Goal: Task Accomplishment & Management: Manage account settings

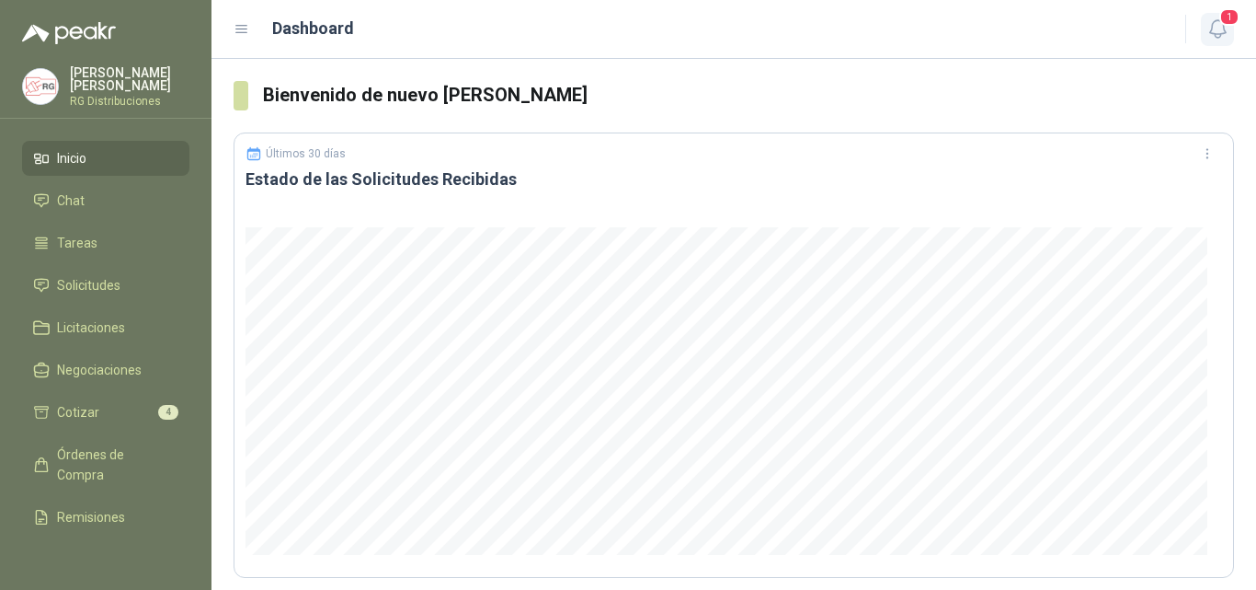
click at [1226, 15] on span "1" at bounding box center [1230, 16] width 20 height 17
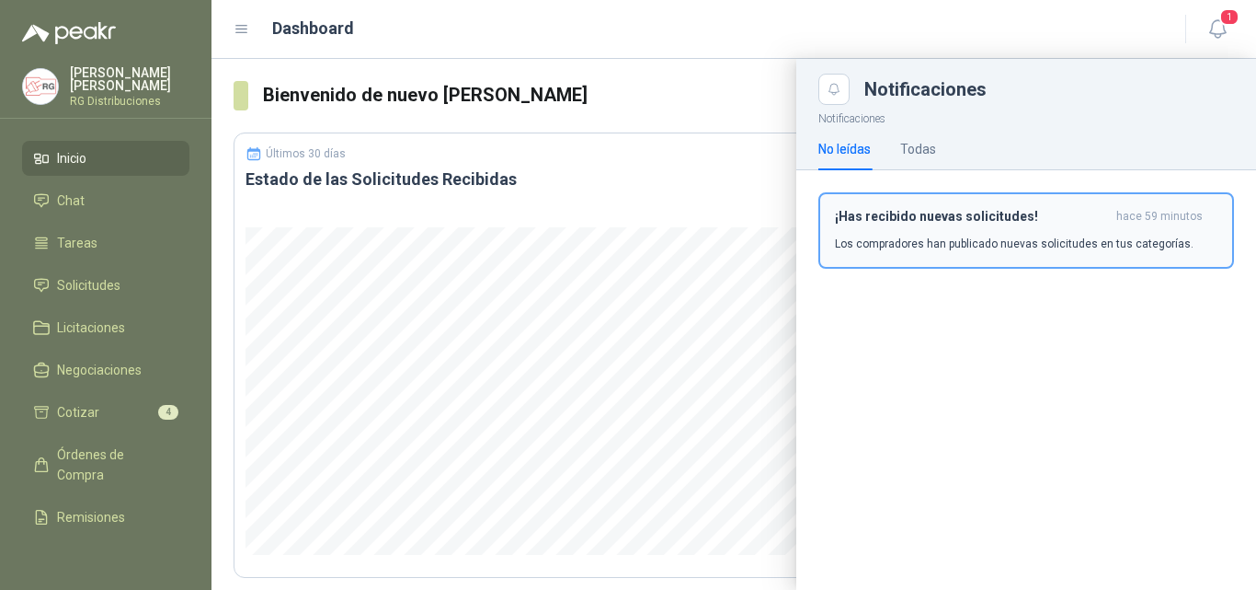
click at [913, 223] on h3 "¡Has recibido nuevas solicitudes!" at bounding box center [972, 217] width 274 height 16
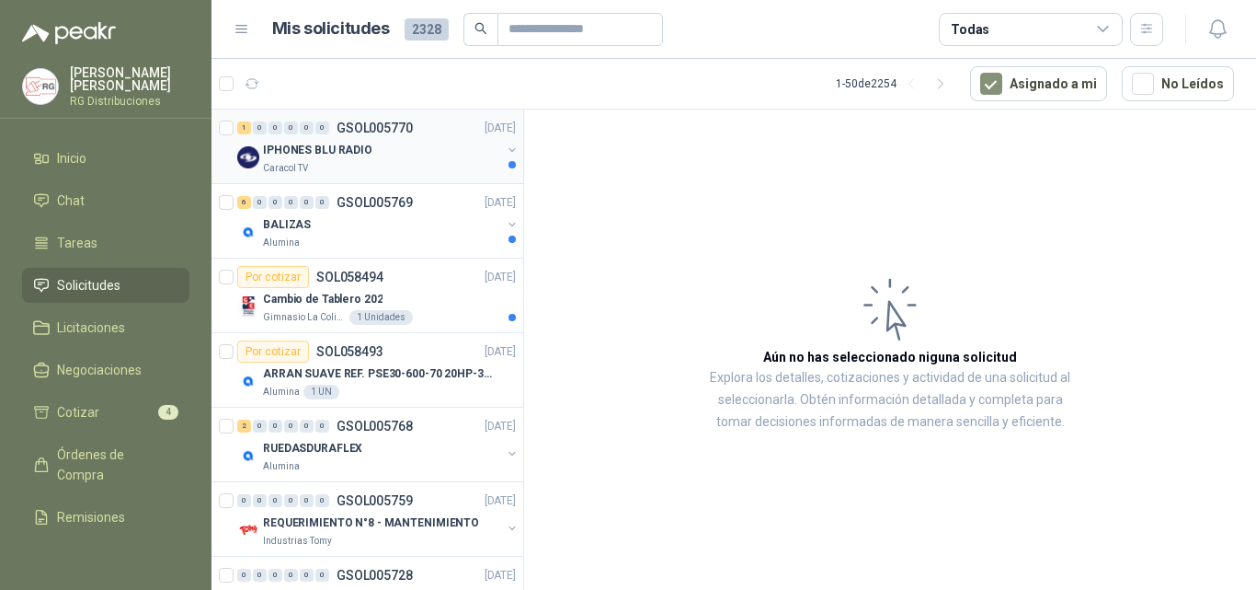
click at [424, 166] on div "Caracol TV" at bounding box center [382, 168] width 238 height 15
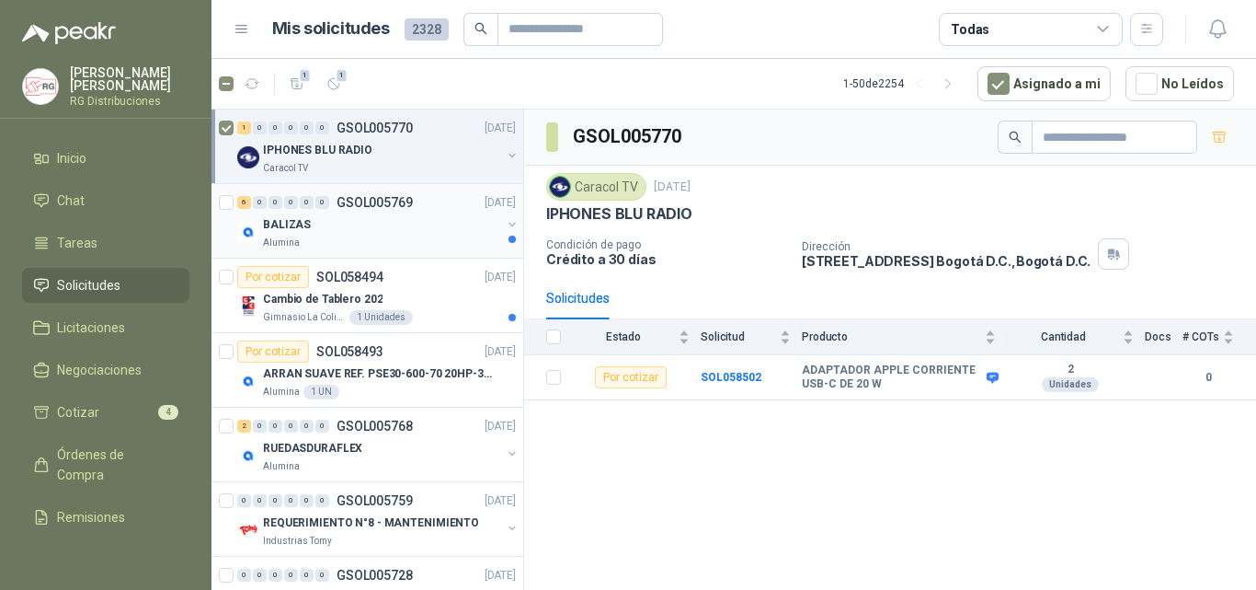
click at [361, 224] on div "BALIZAS" at bounding box center [382, 224] width 238 height 22
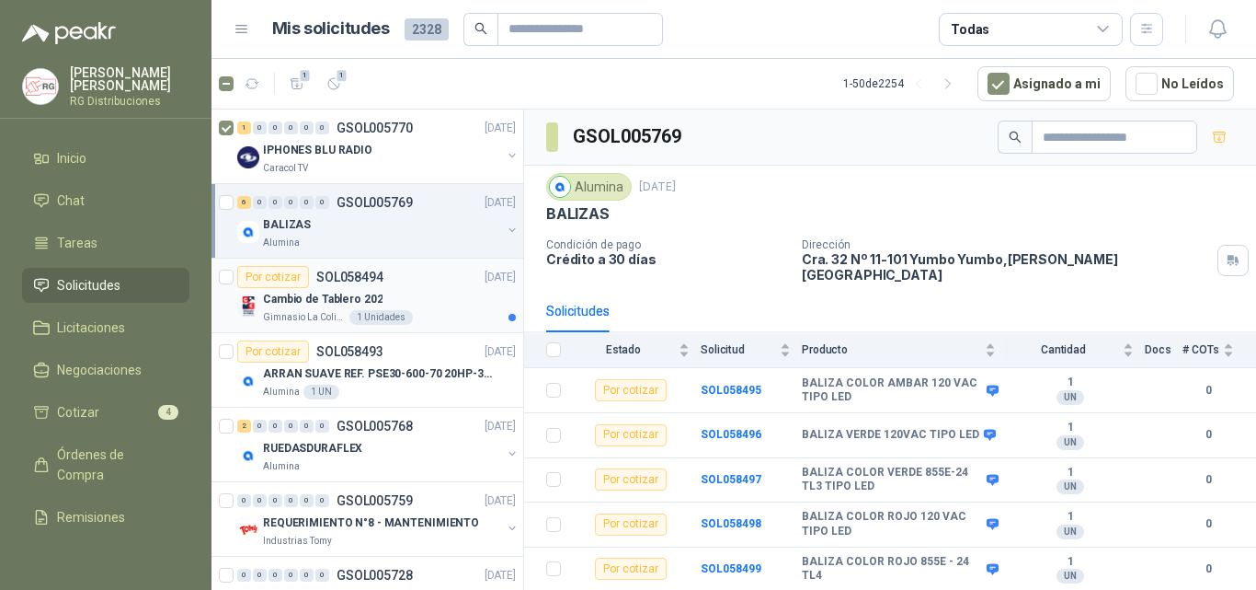
click at [406, 292] on div "Cambio de Tablero 202" at bounding box center [389, 299] width 253 height 22
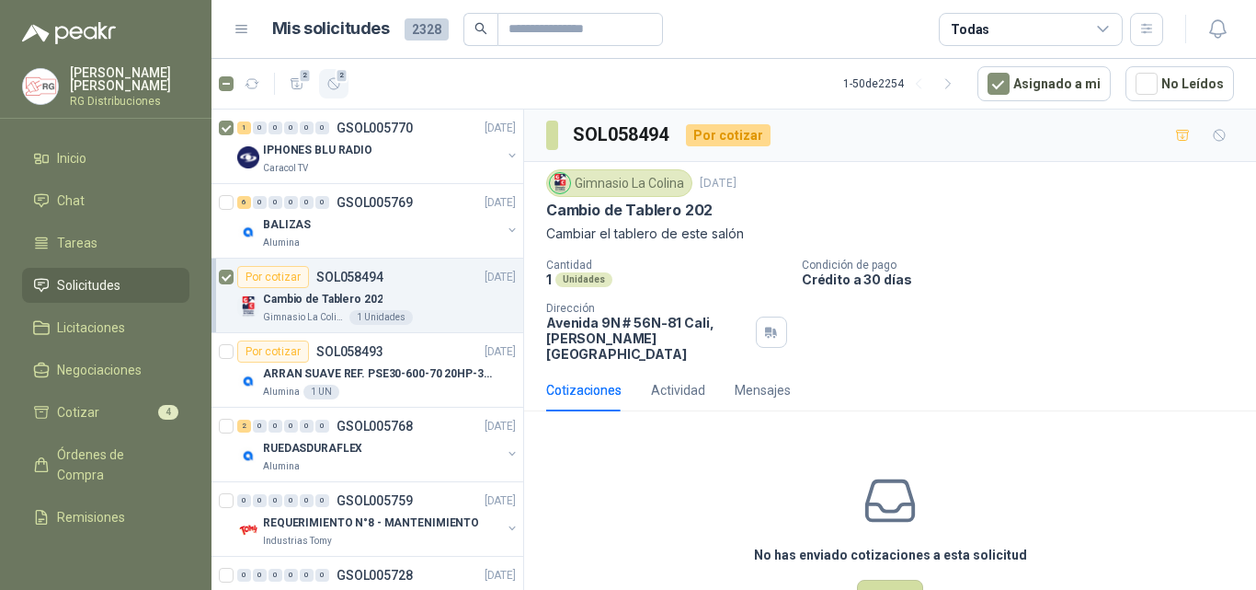
click at [335, 95] on button "2" at bounding box center [333, 83] width 29 height 29
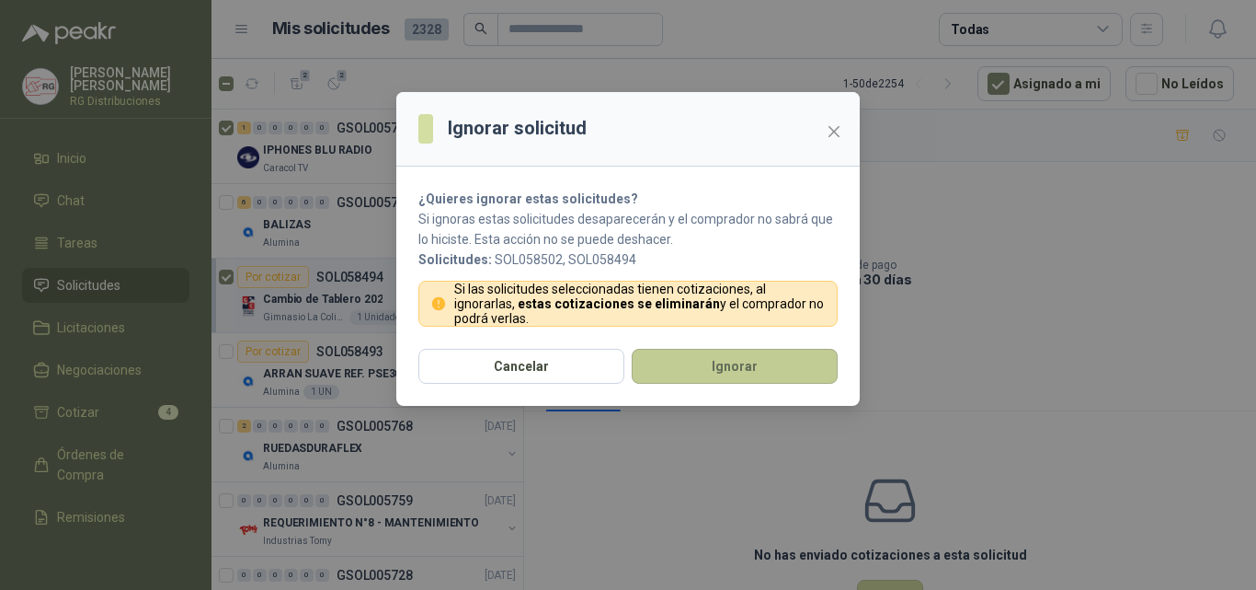
click at [704, 374] on button "Ignorar" at bounding box center [735, 366] width 206 height 35
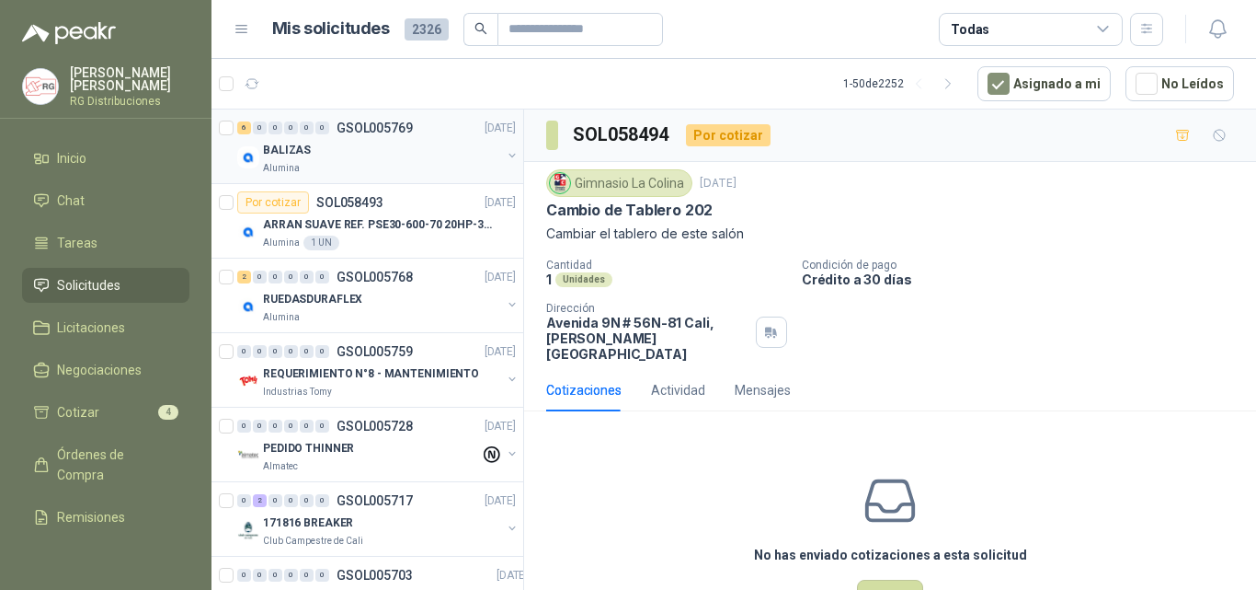
click at [411, 157] on div "BALIZAS" at bounding box center [382, 150] width 238 height 22
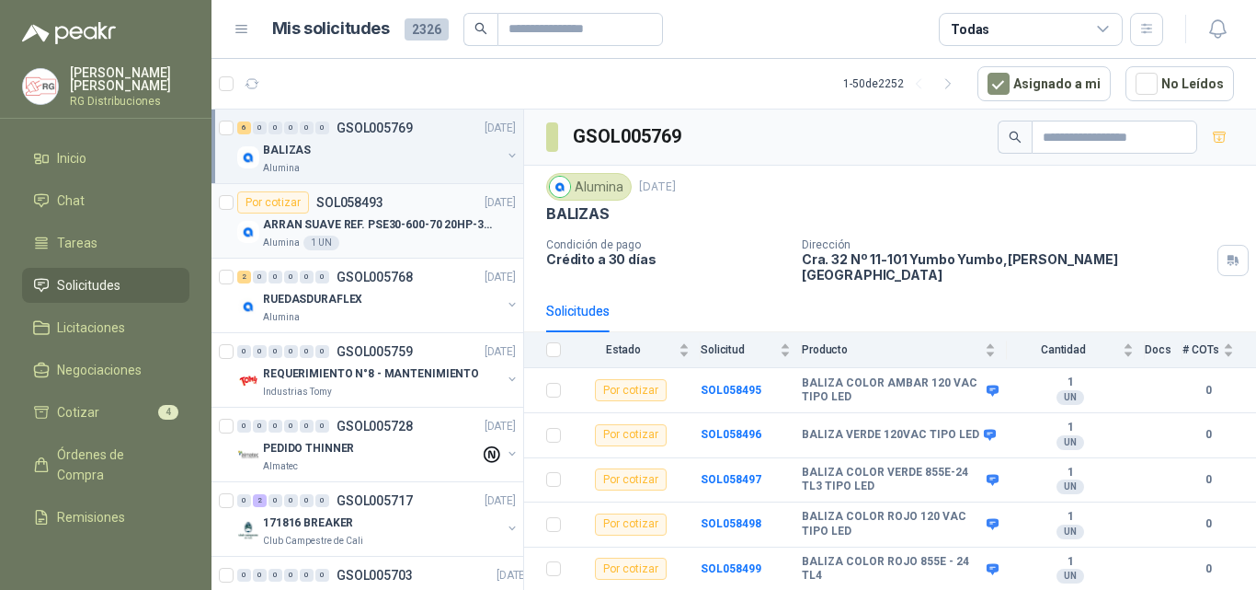
click at [432, 240] on div "Alumina 1 UN" at bounding box center [389, 242] width 253 height 15
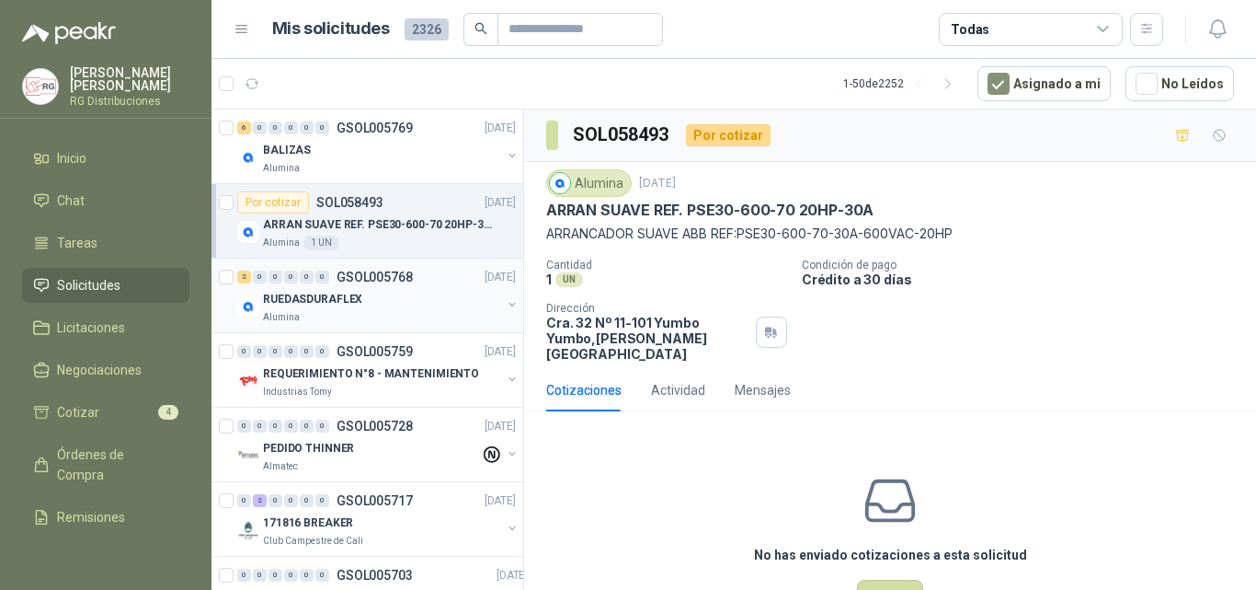
click at [449, 320] on div "Alumina" at bounding box center [382, 317] width 238 height 15
